Goal: Information Seeking & Learning: Learn about a topic

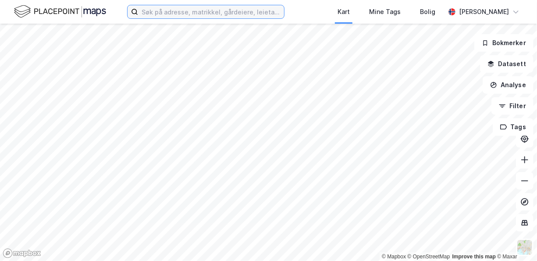
click at [157, 11] on input at bounding box center [211, 11] width 146 height 13
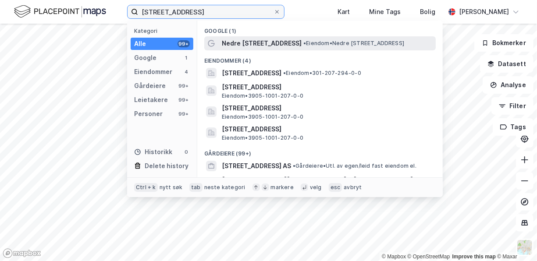
type input "[STREET_ADDRESS]"
click at [340, 43] on span "• Eiendom • [STREET_ADDRESS]" at bounding box center [353, 43] width 101 height 7
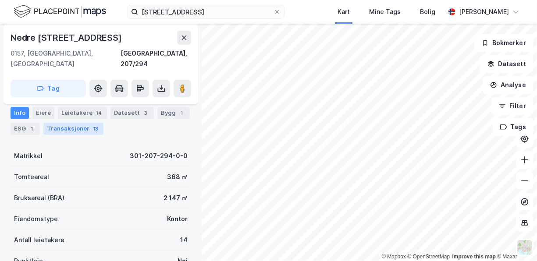
scroll to position [40, 0]
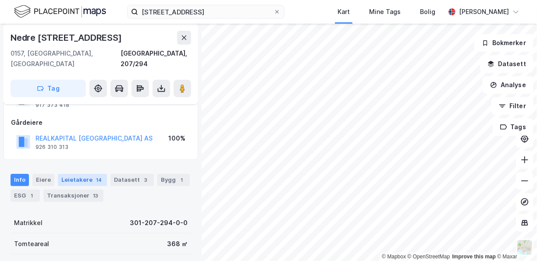
click at [79, 174] on div "Leietakere 14" at bounding box center [82, 180] width 49 height 12
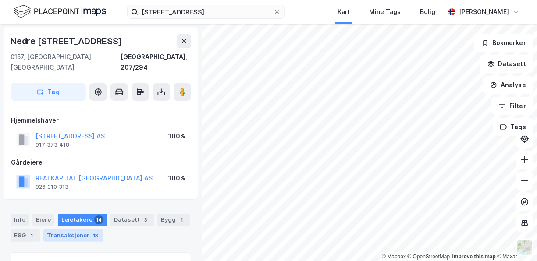
click at [68, 230] on div "Transaksjoner 13" at bounding box center [73, 236] width 60 height 12
click at [185, 39] on icon at bounding box center [184, 41] width 7 height 7
